Goal: Information Seeking & Learning: Learn about a topic

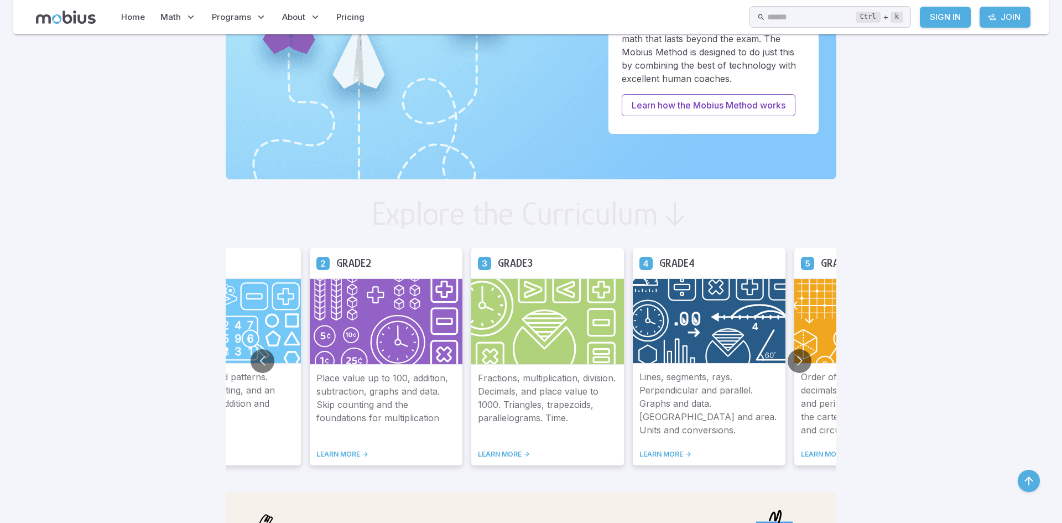
scroll to position [468, 0]
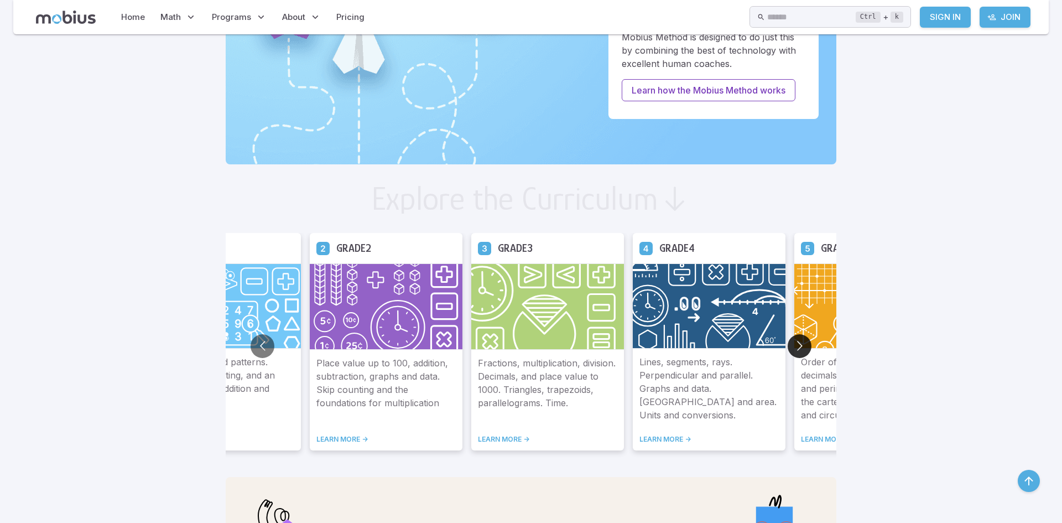
click at [798, 340] on button "Go to next slide" at bounding box center [800, 346] width 24 height 24
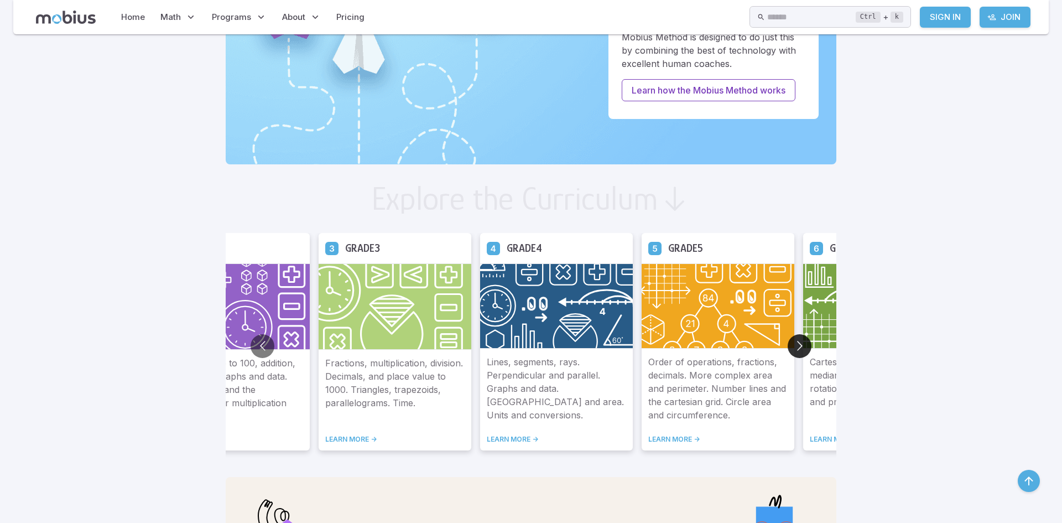
click at [793, 339] on button "Go to next slide" at bounding box center [800, 346] width 24 height 24
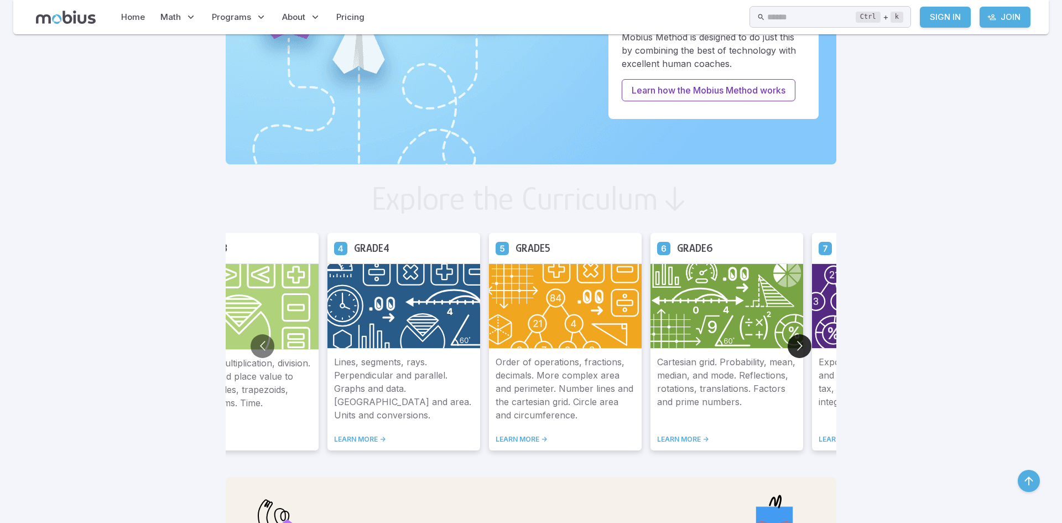
click at [791, 348] on button "Go to next slide" at bounding box center [800, 346] width 24 height 24
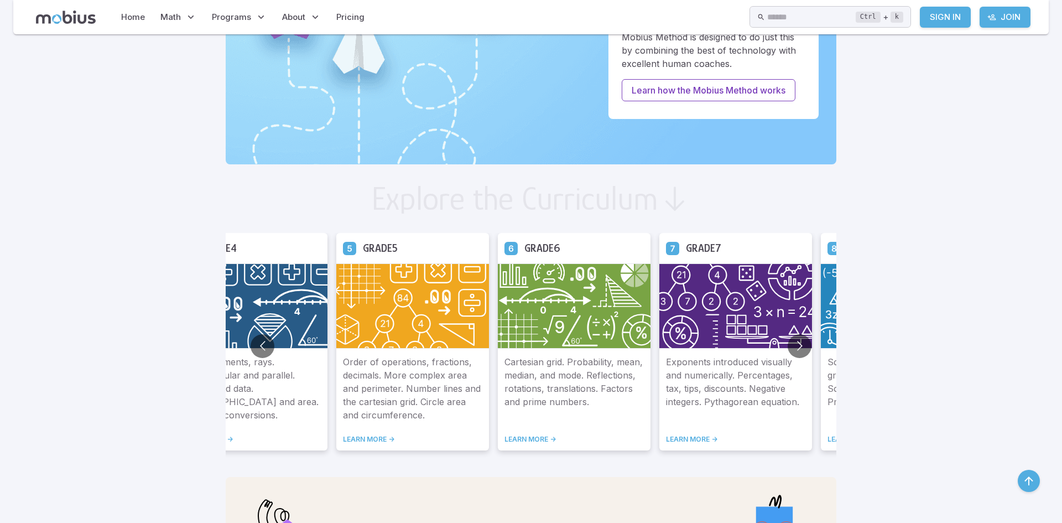
click at [750, 328] on img at bounding box center [736, 305] width 153 height 85
click at [699, 442] on link "LEARN MORE ->" at bounding box center [735, 439] width 139 height 9
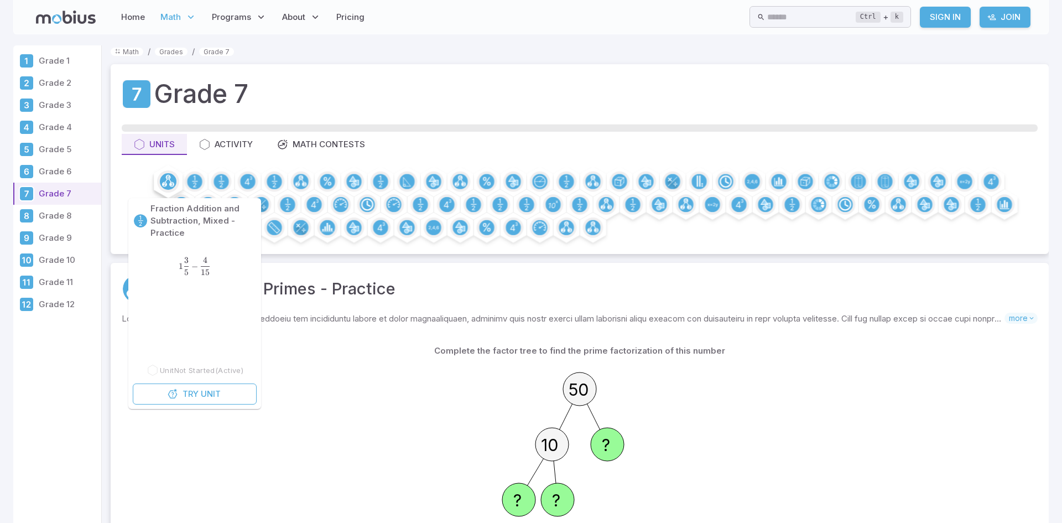
click at [168, 177] on icon at bounding box center [168, 180] width 9 height 11
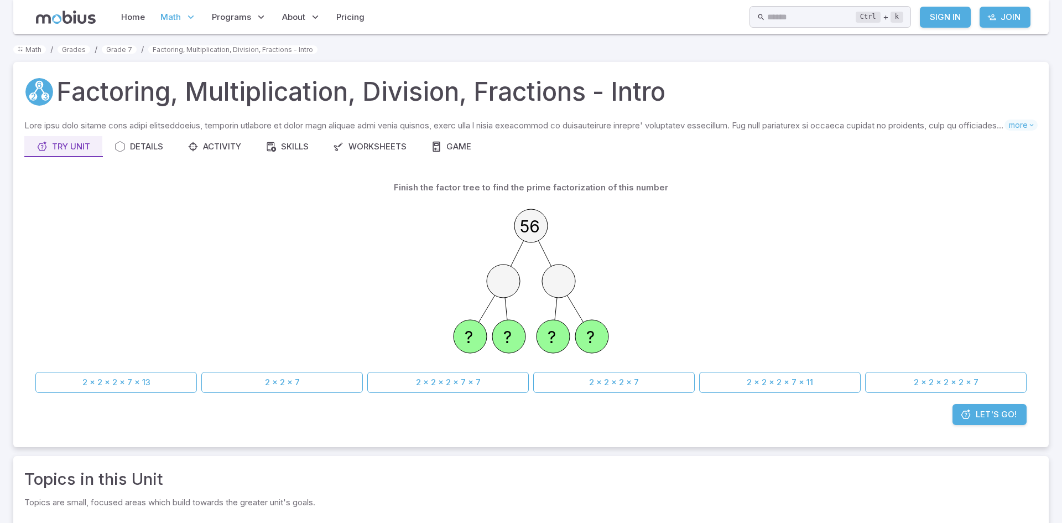
scroll to position [11, 0]
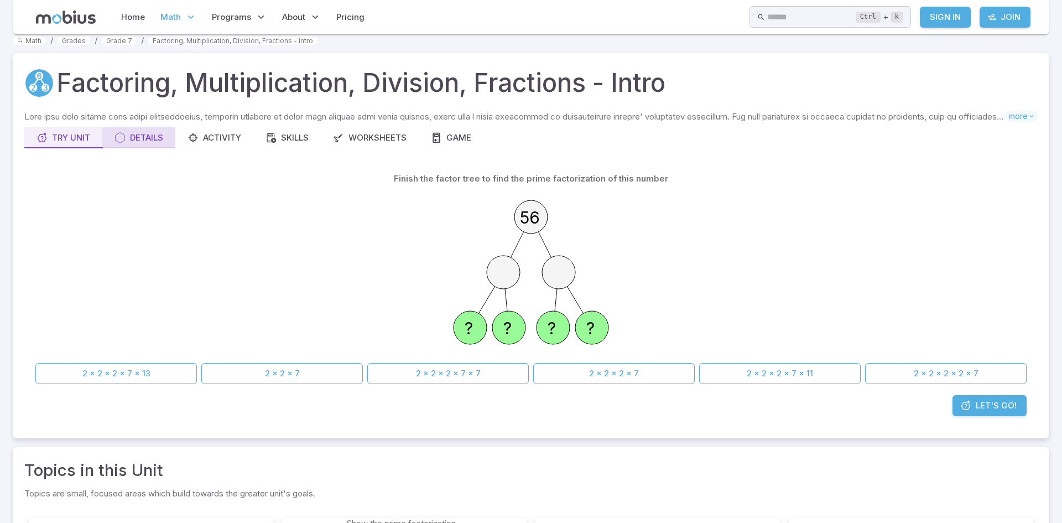
drag, startPoint x: 152, startPoint y: 122, endPoint x: 144, endPoint y: 132, distance: 12.2
click at [152, 123] on p "Skills you will learn include:" at bounding box center [514, 117] width 980 height 12
click at [143, 133] on div "Details" at bounding box center [139, 138] width 49 height 12
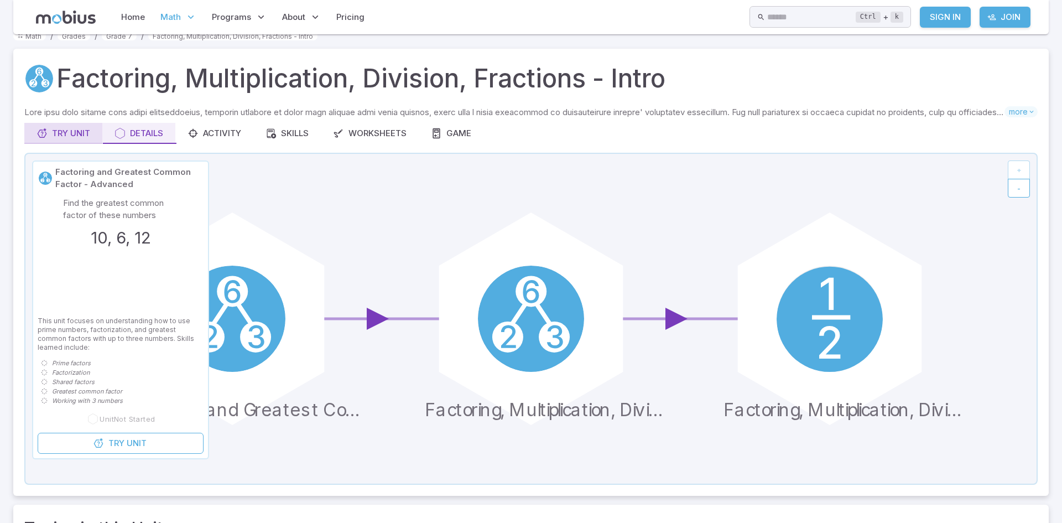
scroll to position [17, 0]
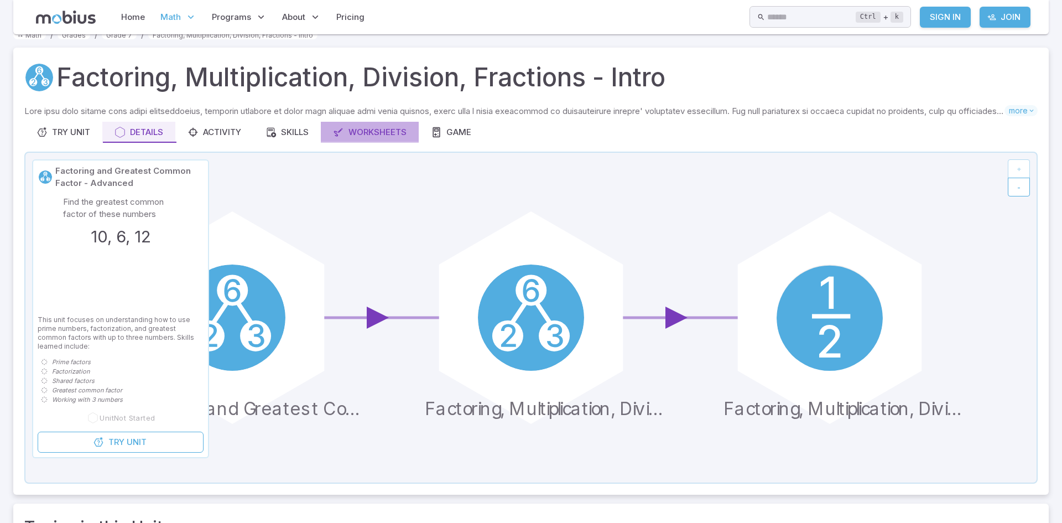
click at [384, 128] on div "Worksheets" at bounding box center [370, 132] width 74 height 12
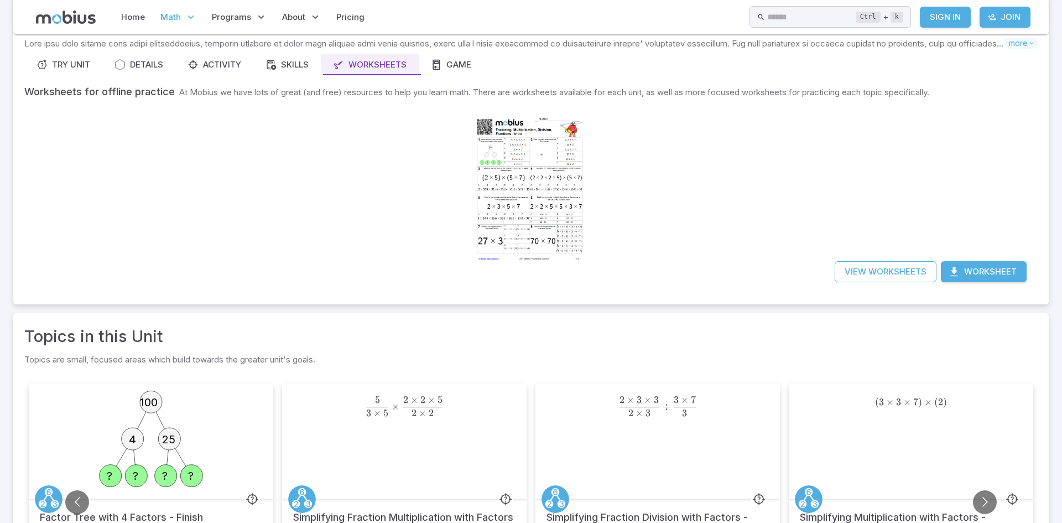
scroll to position [86, 0]
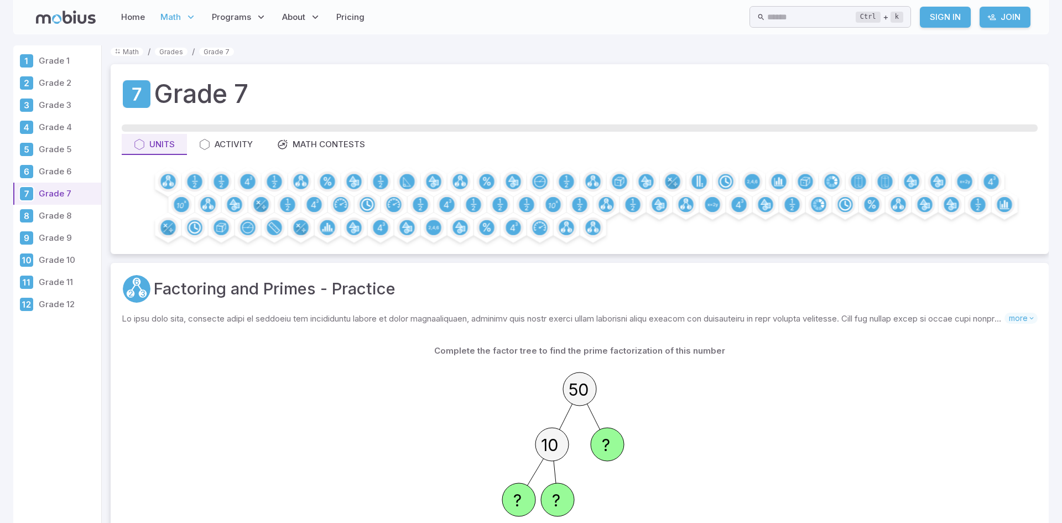
click at [65, 174] on p "Grade 6" at bounding box center [68, 171] width 58 height 12
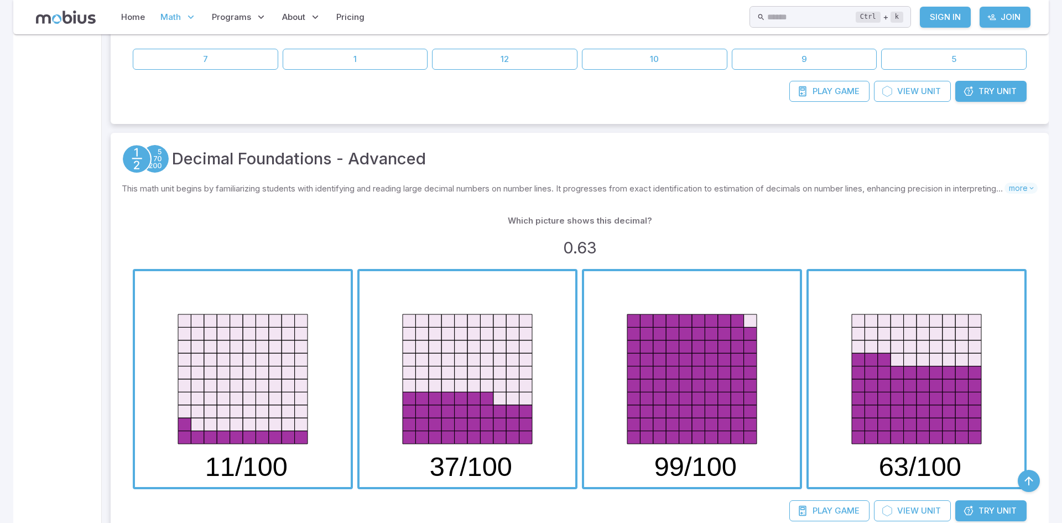
scroll to position [494, 0]
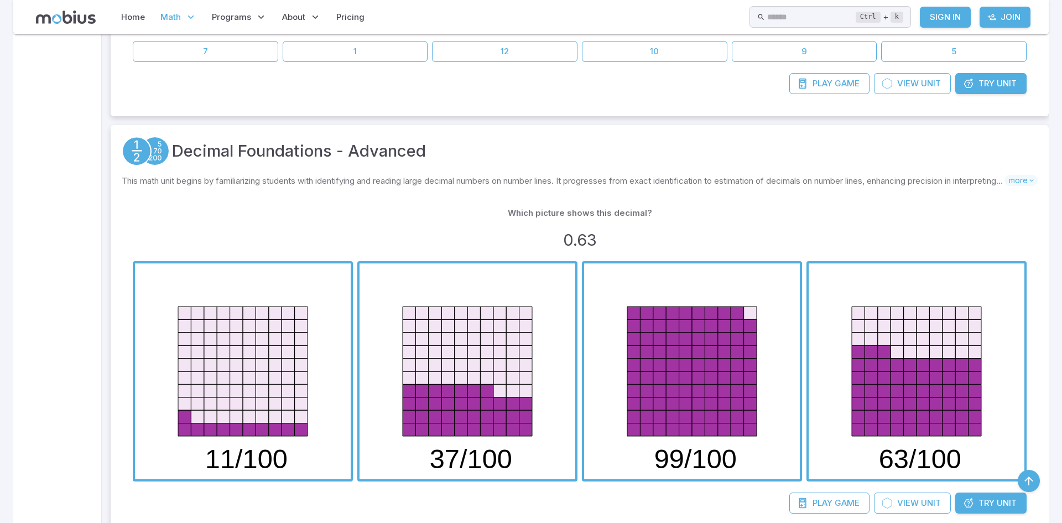
click at [941, 395] on span "button" at bounding box center [917, 371] width 216 height 216
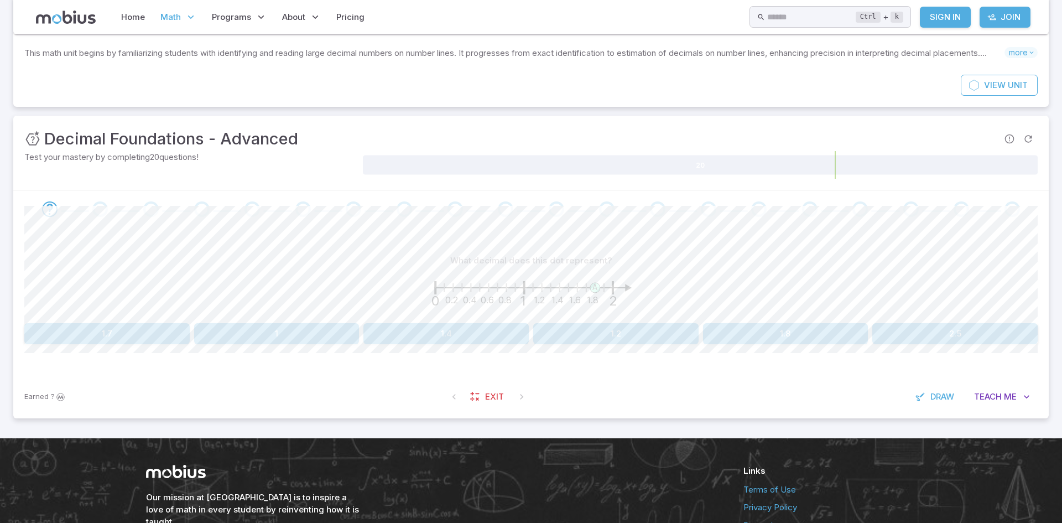
scroll to position [74, 0]
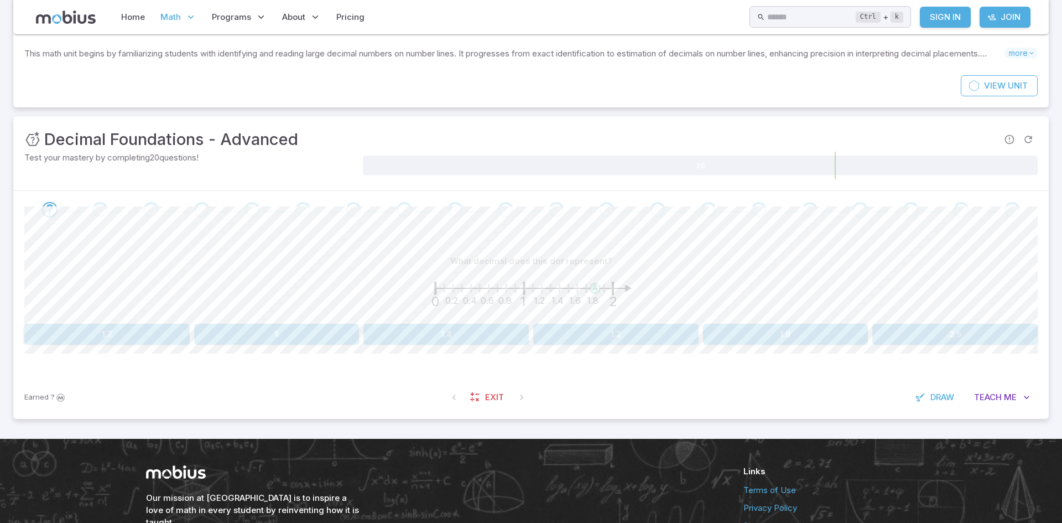
click at [761, 329] on button "1.8" at bounding box center [785, 334] width 165 height 21
click at [608, 339] on button "1.8" at bounding box center [615, 334] width 165 height 21
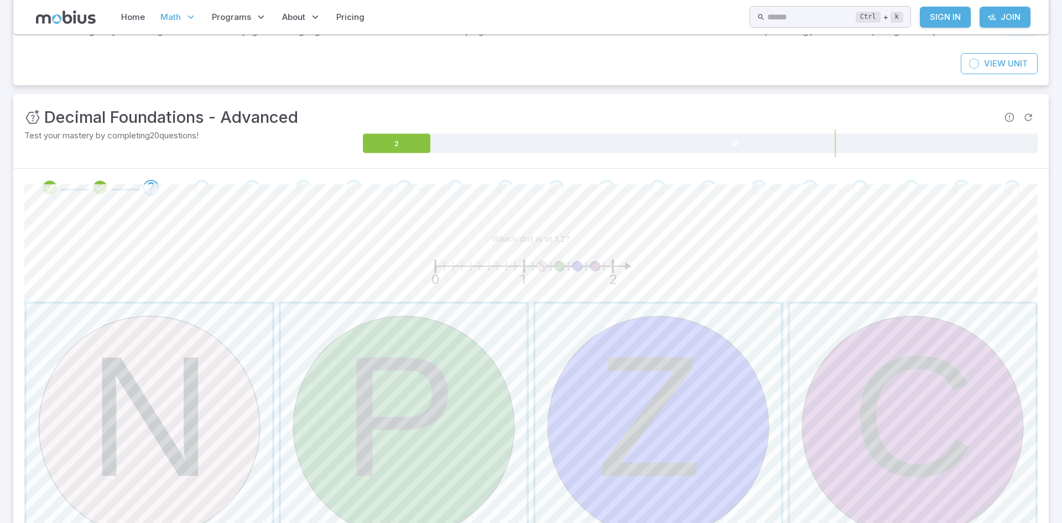
scroll to position [97, 0]
click at [160, 387] on span "button" at bounding box center [150, 426] width 246 height 246
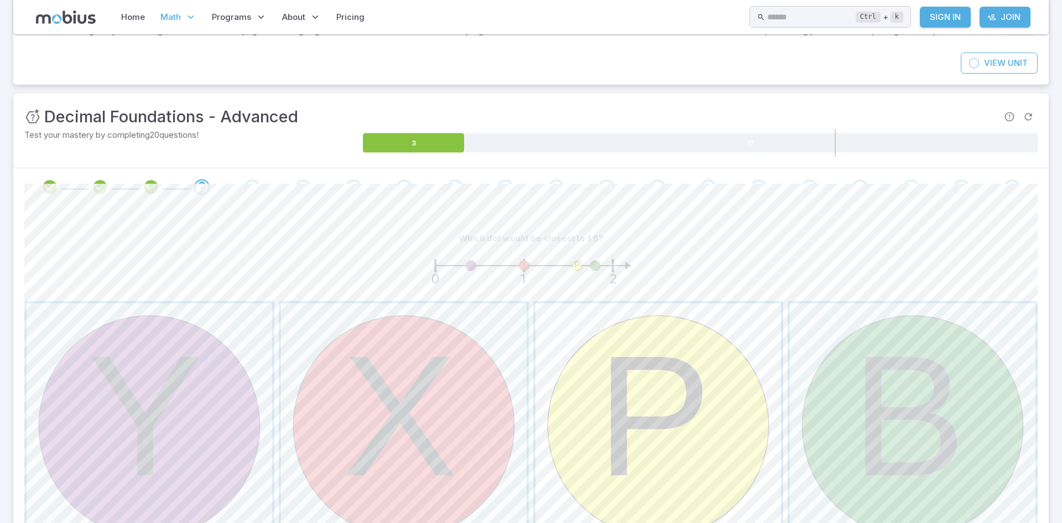
click at [650, 390] on span "button" at bounding box center [659, 426] width 246 height 246
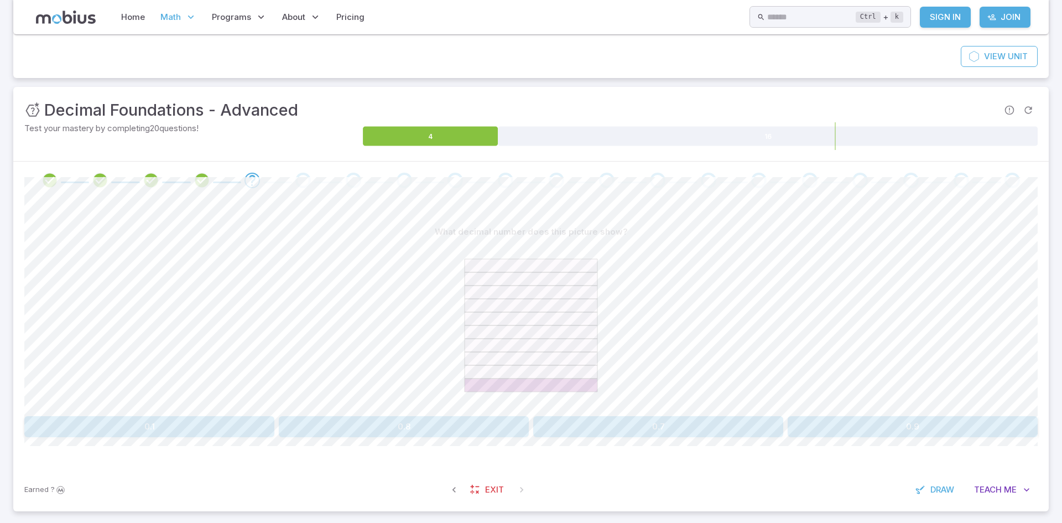
scroll to position [108, 0]
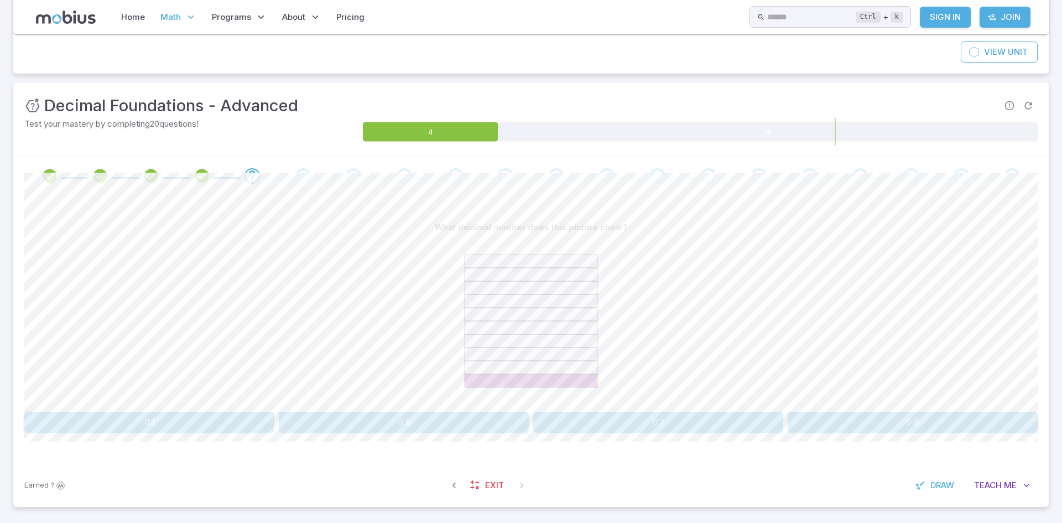
click at [169, 421] on button "0.1" at bounding box center [149, 422] width 250 height 21
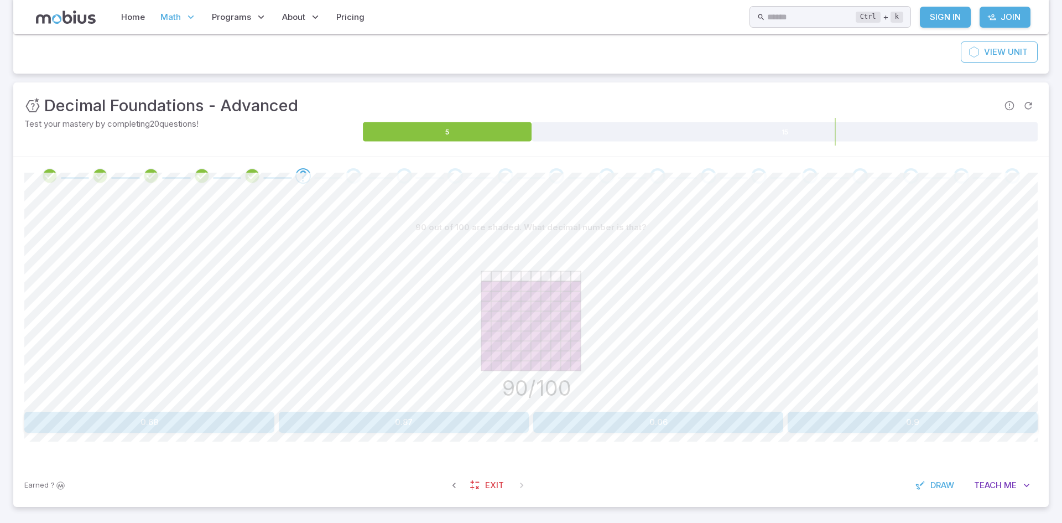
click at [895, 418] on button "0.9" at bounding box center [913, 422] width 250 height 21
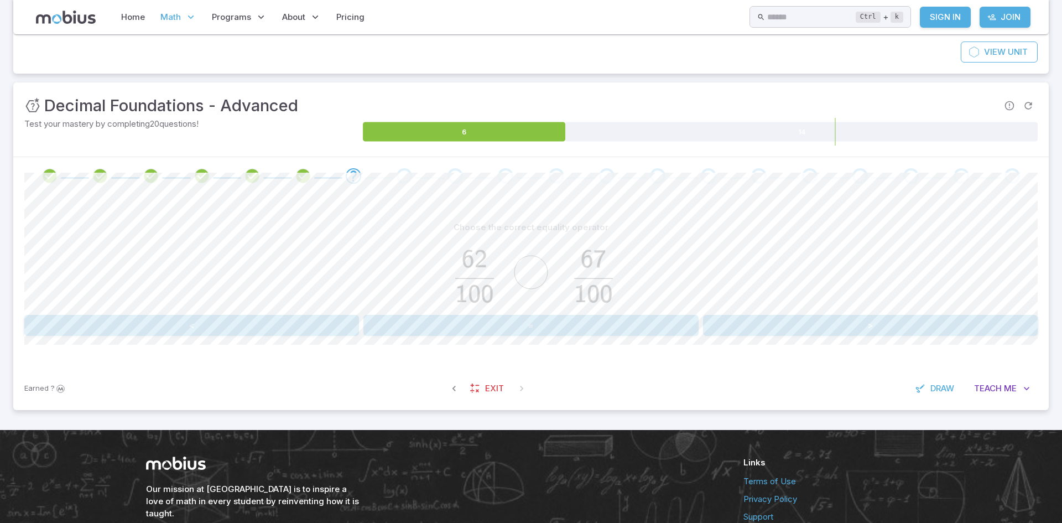
click at [250, 314] on div "Choose the correct equality operator < = >" at bounding box center [531, 276] width 1014 height 119
click at [238, 324] on button "<" at bounding box center [191, 325] width 335 height 21
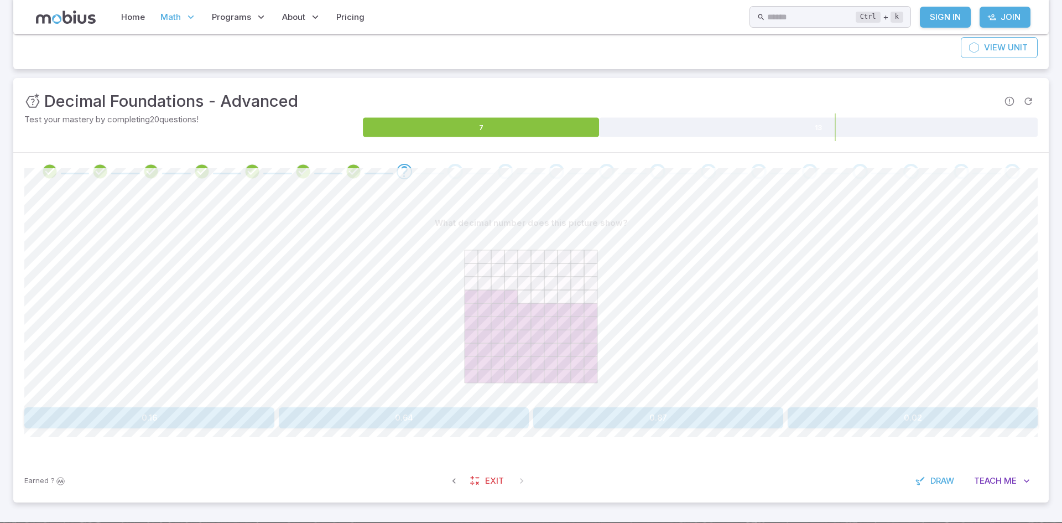
scroll to position [113, 0]
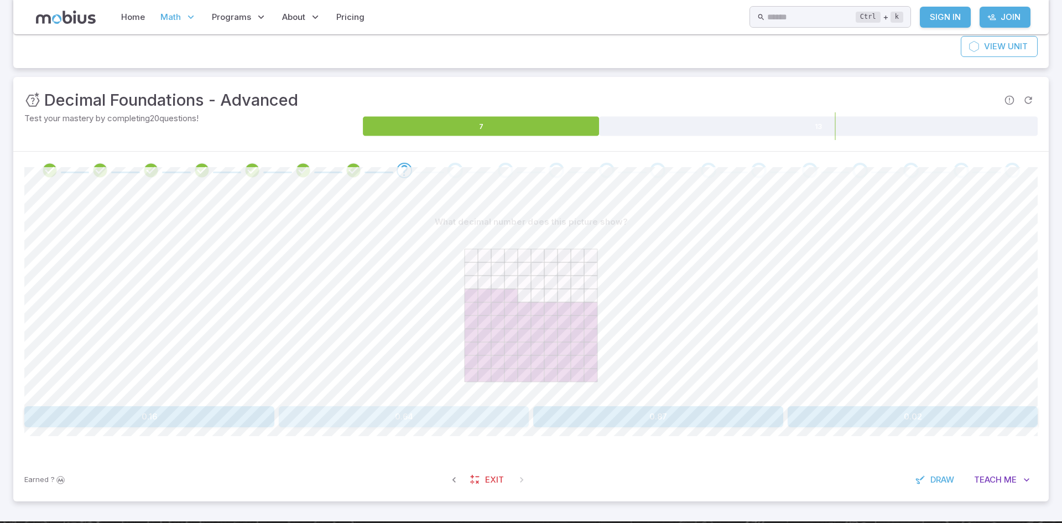
click at [443, 413] on button "0.64" at bounding box center [404, 416] width 250 height 21
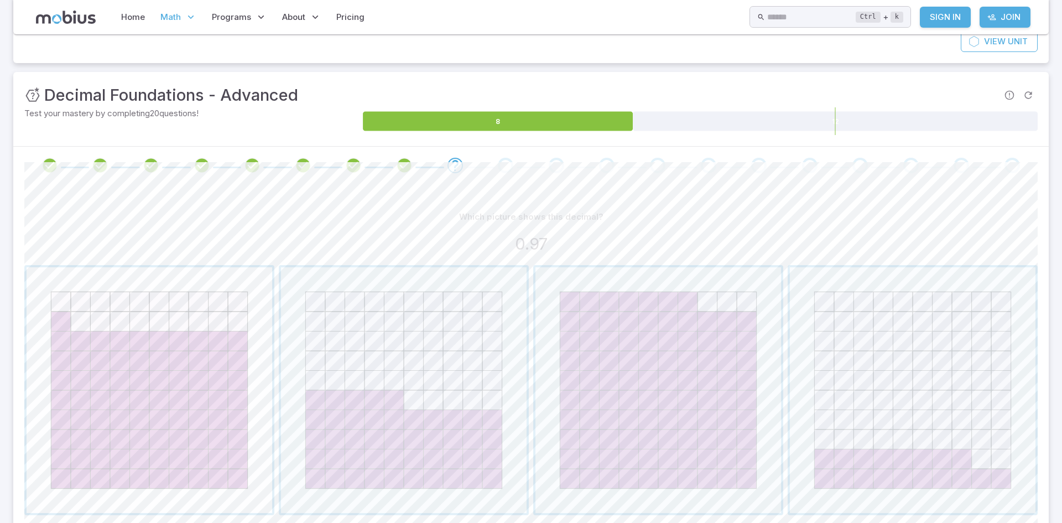
scroll to position [124, 0]
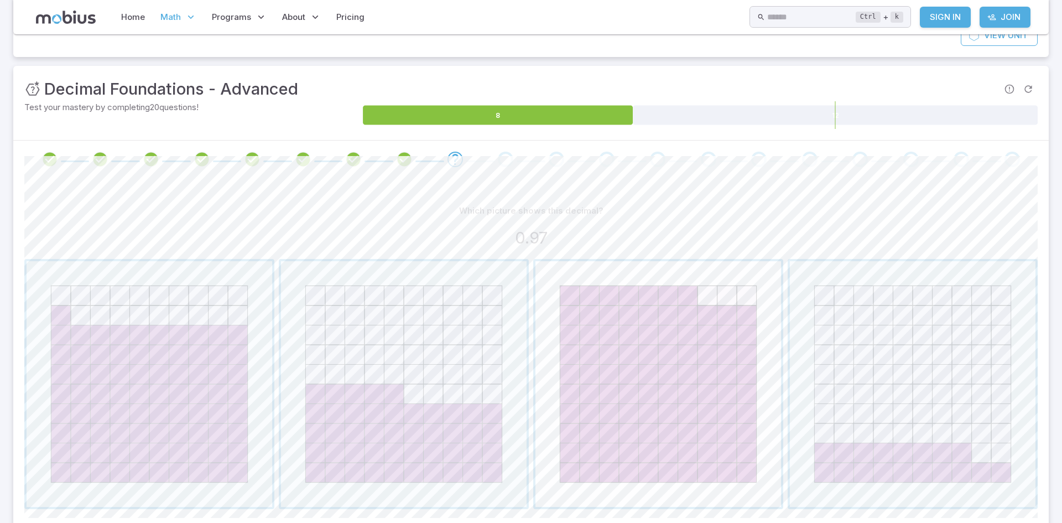
click at [657, 386] on span "button" at bounding box center [659, 384] width 246 height 246
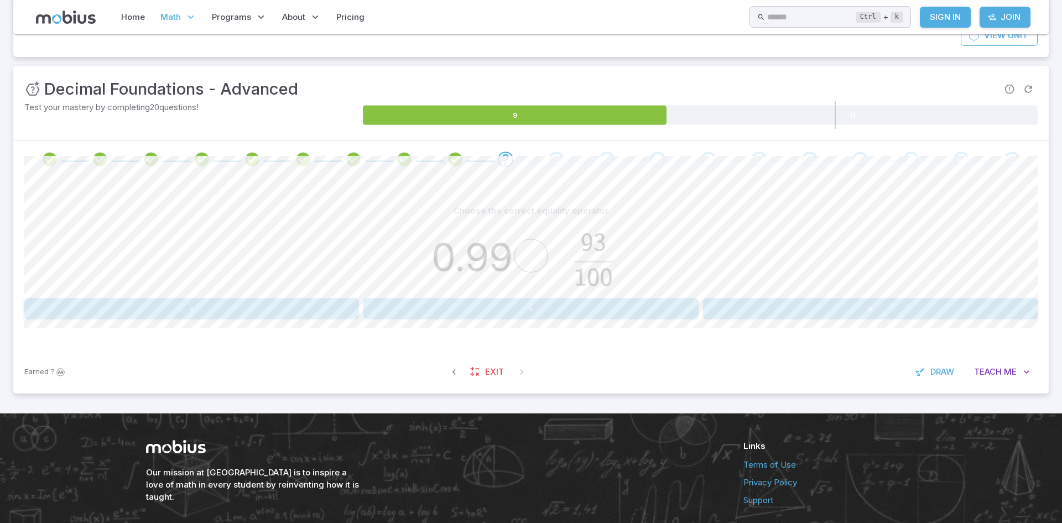
click at [806, 312] on button ">" at bounding box center [870, 308] width 335 height 21
click at [893, 310] on button ">" at bounding box center [870, 308] width 335 height 21
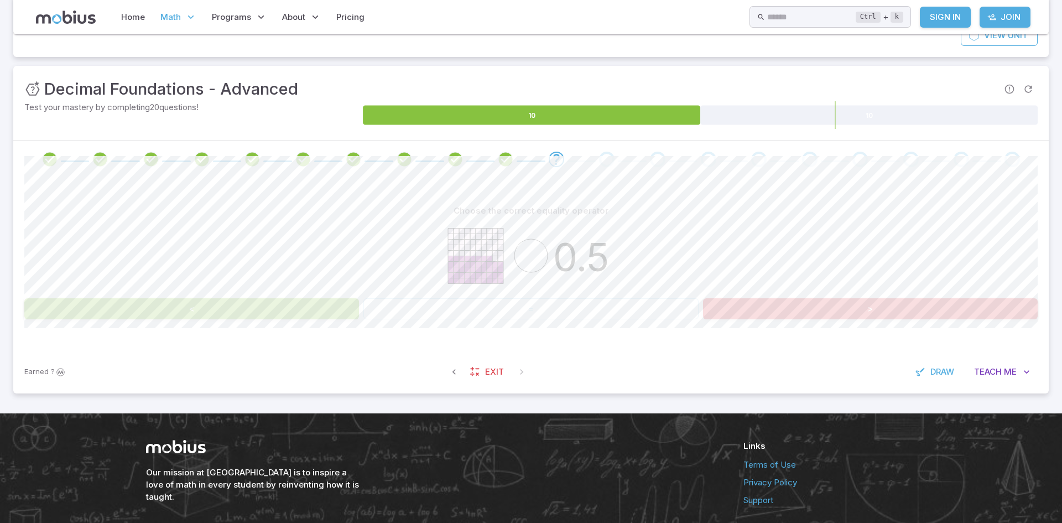
click at [288, 309] on button "<" at bounding box center [191, 308] width 335 height 21
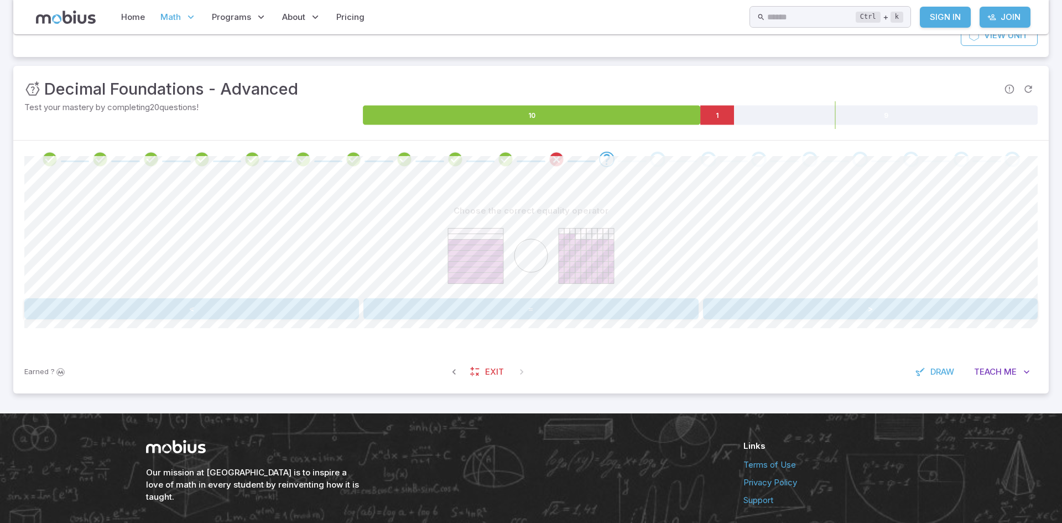
click at [788, 309] on button ">" at bounding box center [870, 308] width 335 height 21
click at [579, 306] on button "=" at bounding box center [531, 308] width 335 height 21
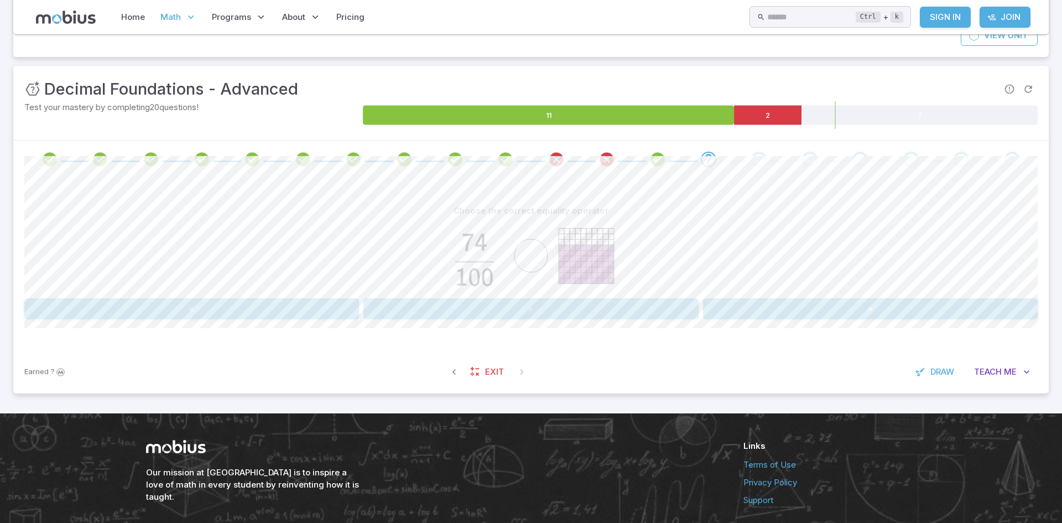
click at [873, 320] on div "Choose the correct equality operator < = > Canvas actions 100 % Exit zen mode" at bounding box center [531, 264] width 1014 height 172
click at [855, 304] on button ">" at bounding box center [870, 308] width 335 height 21
click at [794, 304] on button ">" at bounding box center [870, 308] width 335 height 21
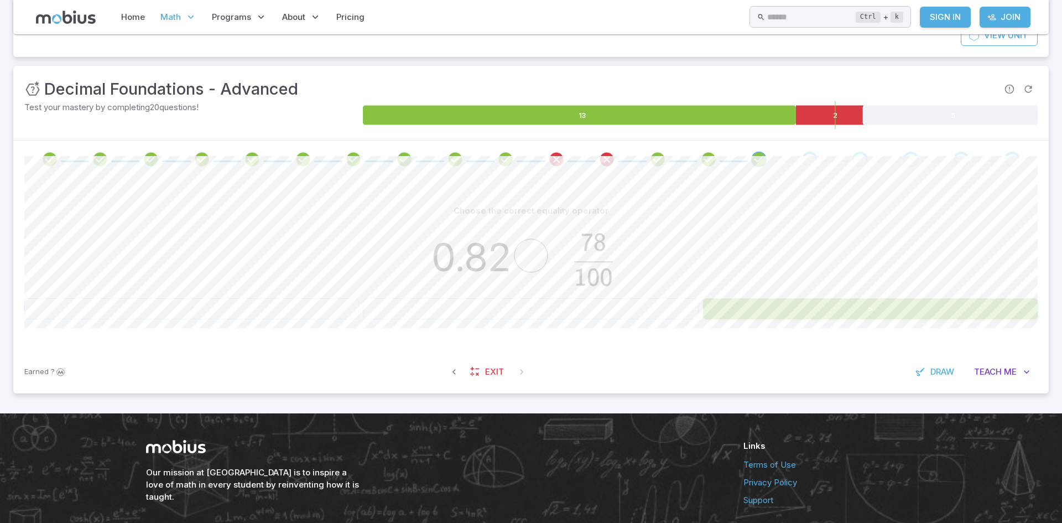
scroll to position [119, 0]
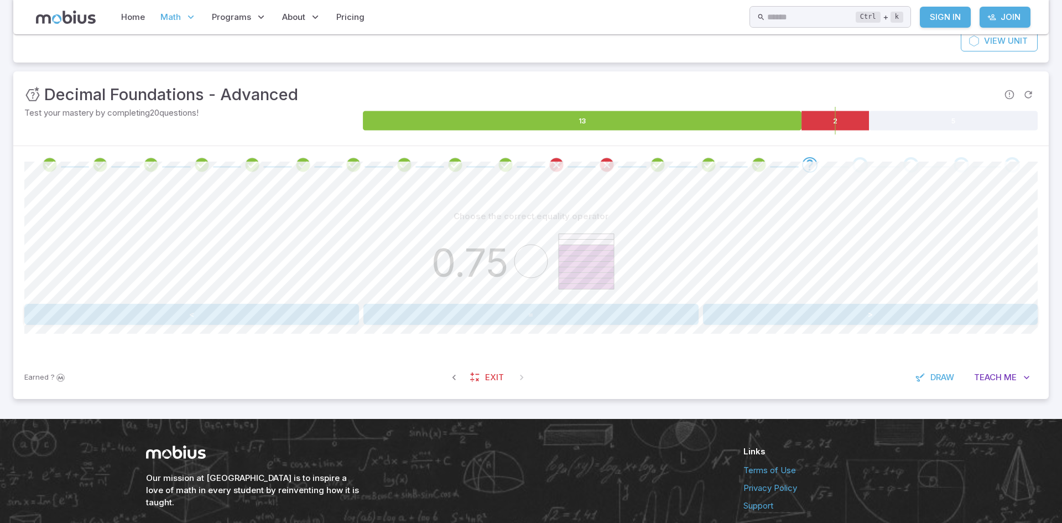
click at [297, 315] on button "<" at bounding box center [191, 314] width 335 height 21
click at [785, 309] on button ">" at bounding box center [870, 314] width 335 height 21
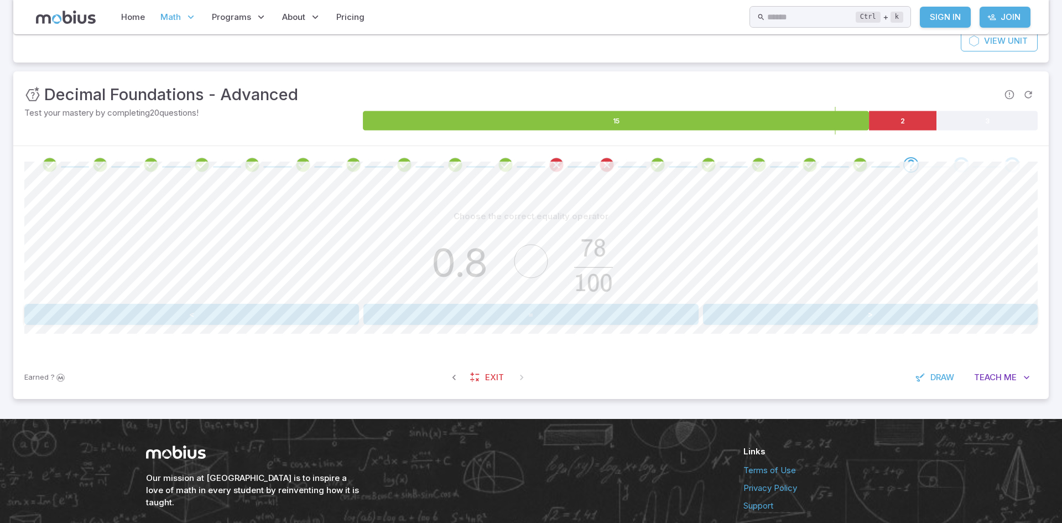
click at [814, 314] on button ">" at bounding box center [870, 314] width 335 height 21
click at [231, 311] on button "<" at bounding box center [191, 314] width 335 height 21
click at [849, 319] on button ">" at bounding box center [870, 314] width 335 height 21
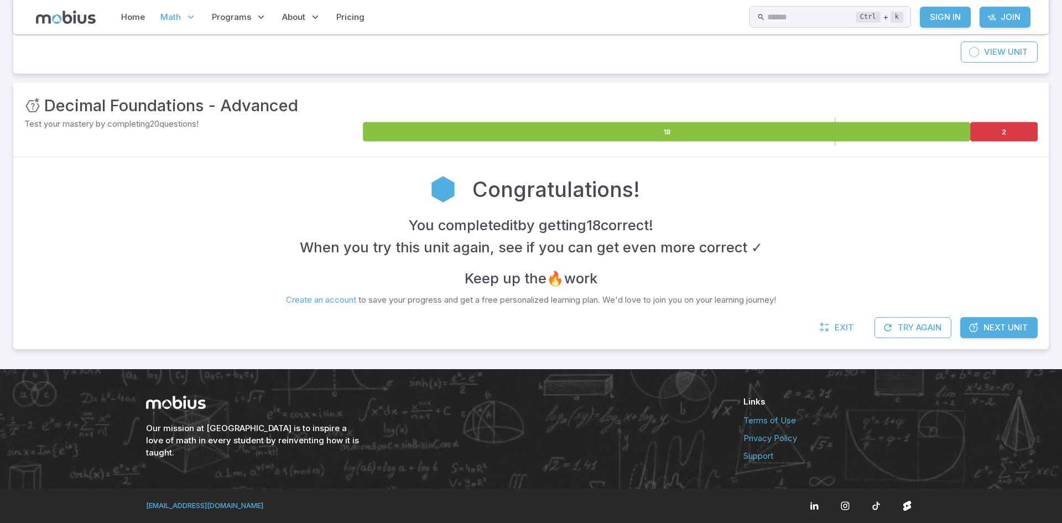
scroll to position [108, 0]
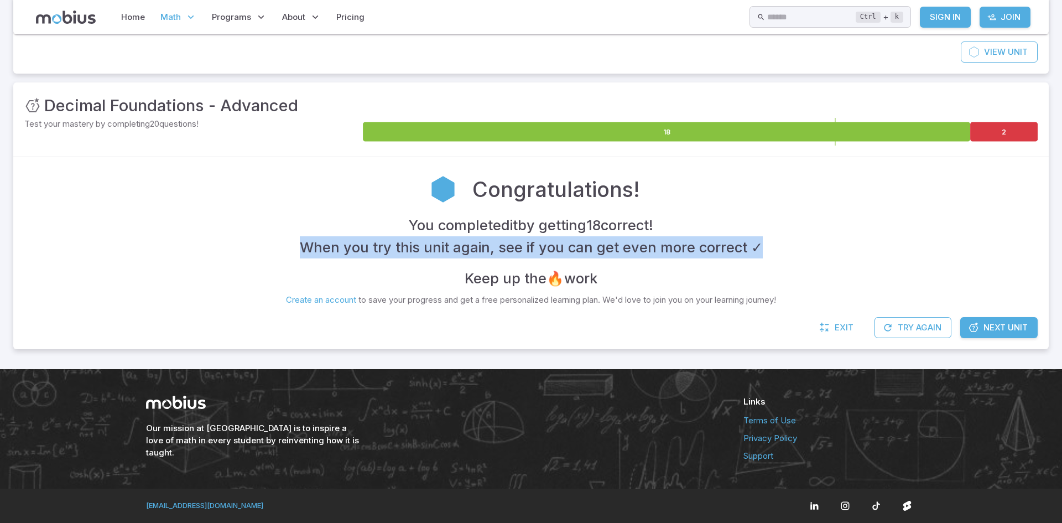
drag, startPoint x: 305, startPoint y: 248, endPoint x: 793, endPoint y: 266, distance: 488.3
click at [791, 265] on div "You completed it by getting 18 correct ! When you try this unit again, see if y…" at bounding box center [531, 251] width 1014 height 75
click at [805, 267] on div "You completed it by getting 18 correct ! When you try this unit again, see if y…" at bounding box center [531, 251] width 1014 height 75
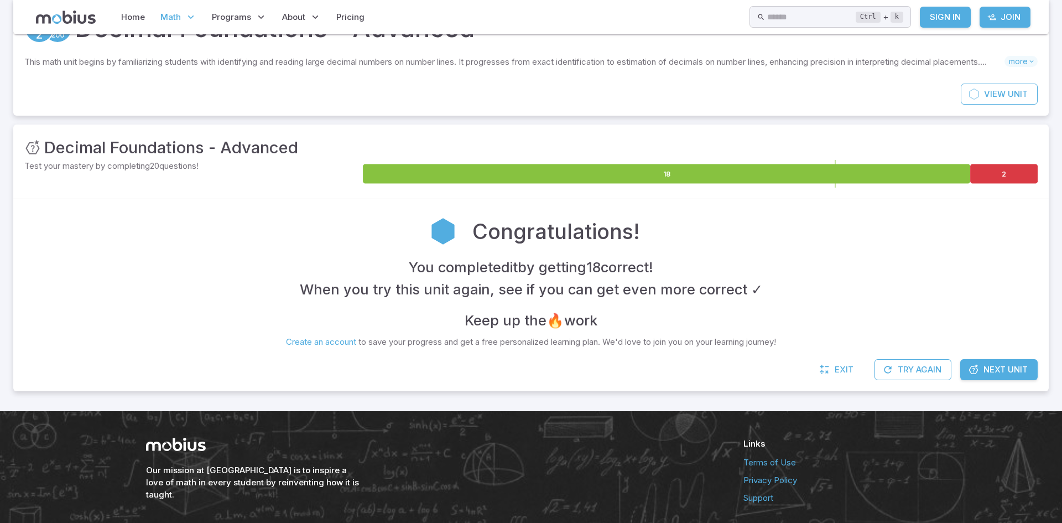
scroll to position [71, 0]
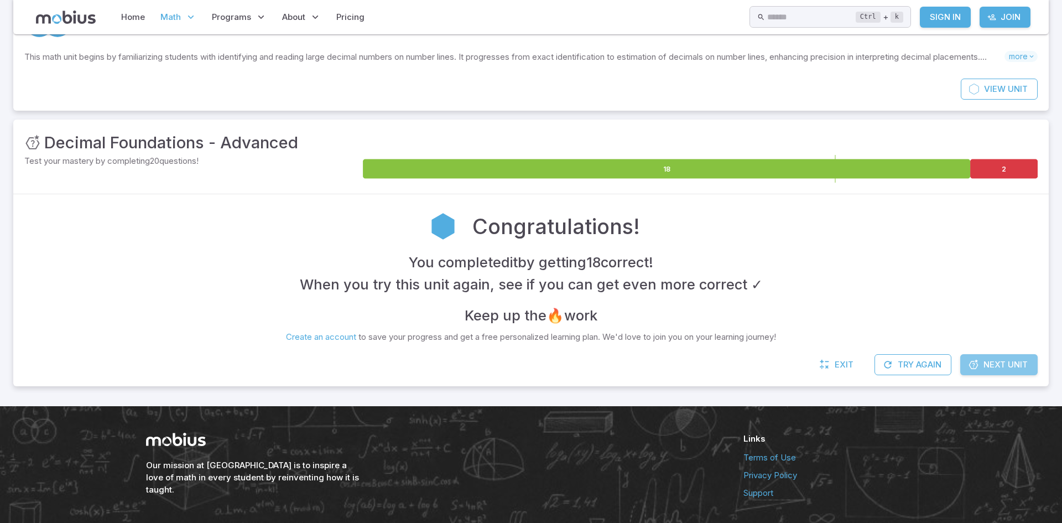
click at [995, 371] on link "Next Unit" at bounding box center [999, 364] width 77 height 21
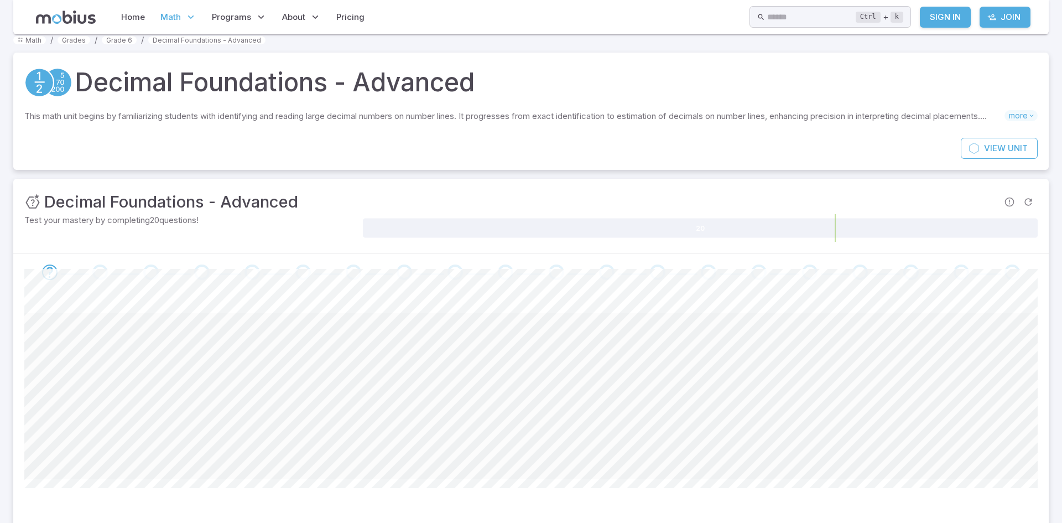
scroll to position [71, 0]
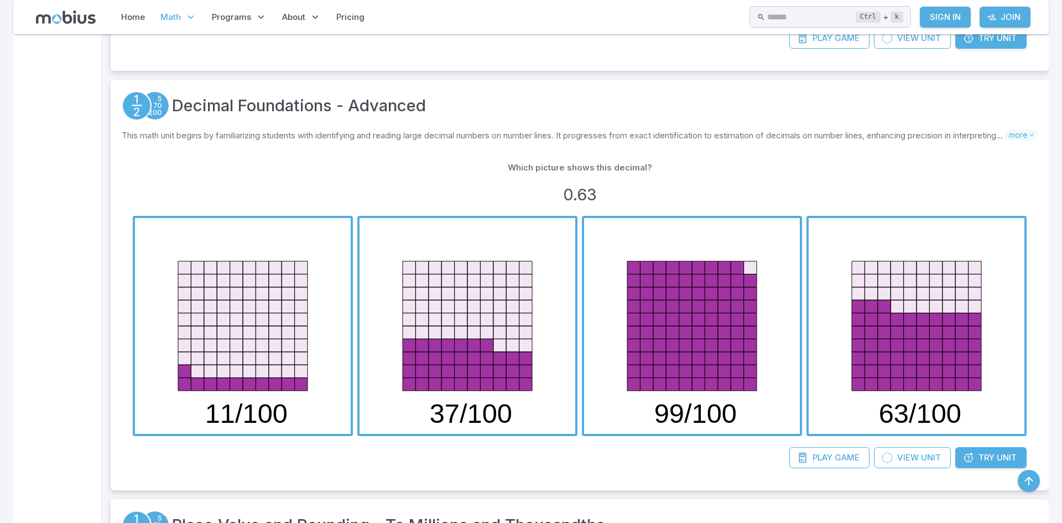
scroll to position [540, 0]
click at [888, 331] on span "button" at bounding box center [917, 325] width 216 height 216
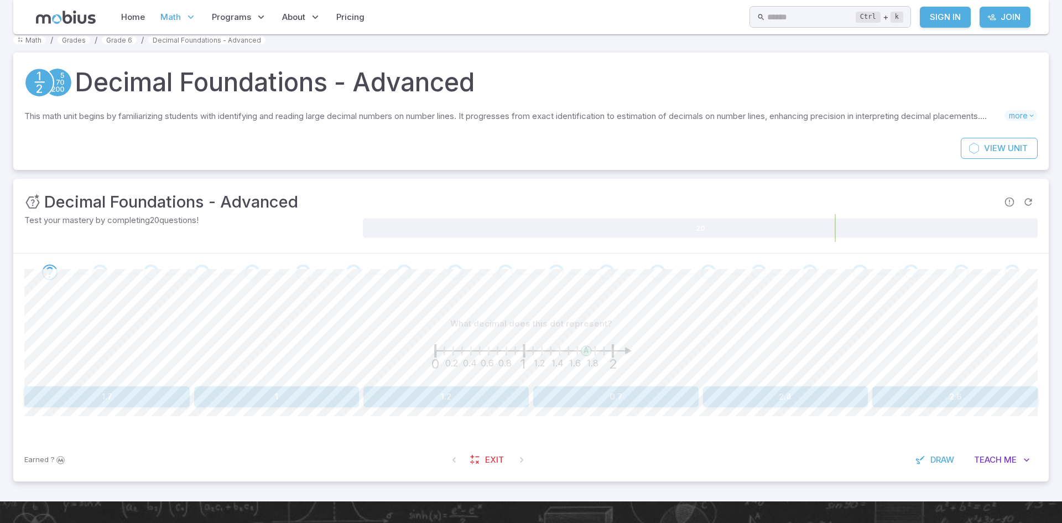
scroll to position [17, 0]
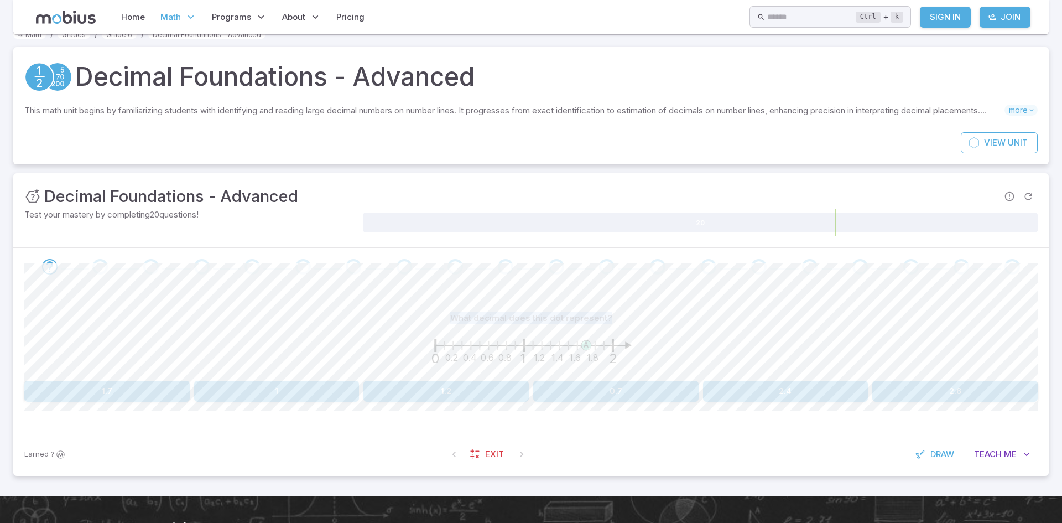
drag, startPoint x: 454, startPoint y: 317, endPoint x: 748, endPoint y: 309, distance: 294.5
click at [743, 310] on div "What decimal does this dot represent?" at bounding box center [531, 318] width 1014 height 21
click at [760, 307] on div "What decimal does this dot represent? A 0.2 0.4 0.6 0.8 1.2 1.4 1.6 1.8 0 1 2 1…" at bounding box center [531, 359] width 1014 height 147
click at [620, 397] on button "0.7" at bounding box center [615, 391] width 165 height 21
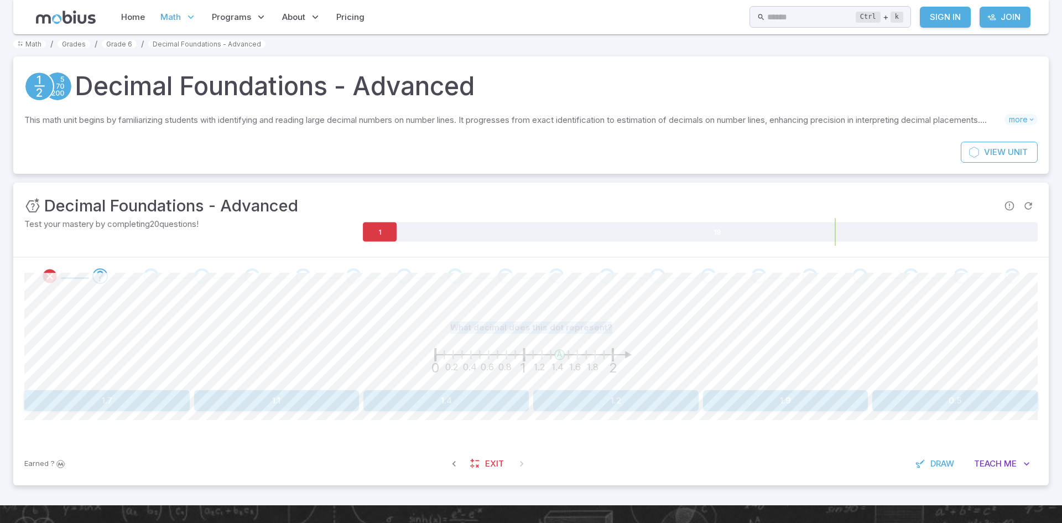
scroll to position [0, 0]
